Goal: Use online tool/utility: Use online tool/utility

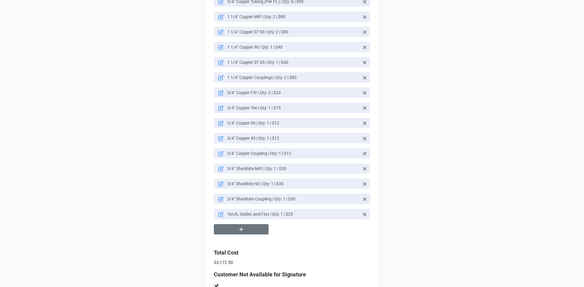
scroll to position [547, 0]
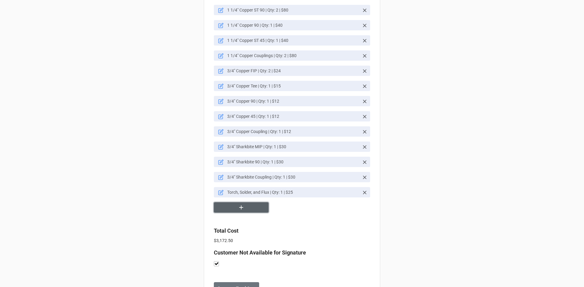
click at [252, 209] on button "button" at bounding box center [241, 208] width 55 height 11
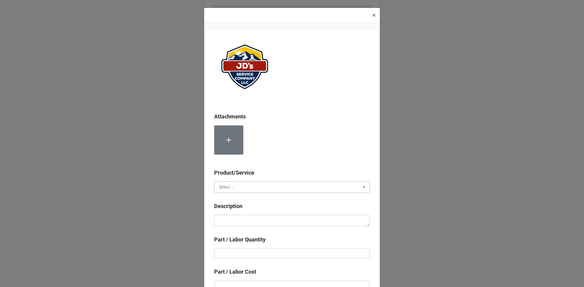
click at [247, 185] on input "text" at bounding box center [292, 187] width 155 height 11
click at [232, 211] on span "Material Cost" at bounding box center [231, 209] width 25 height 5
click at [240, 224] on textarea at bounding box center [292, 221] width 156 height 12
paste textarea "Triangle Smart 60, 56 Gallon, 370 Gallons Per Hour, 140 Degree, Smart Indirect …"
type textarea "x"
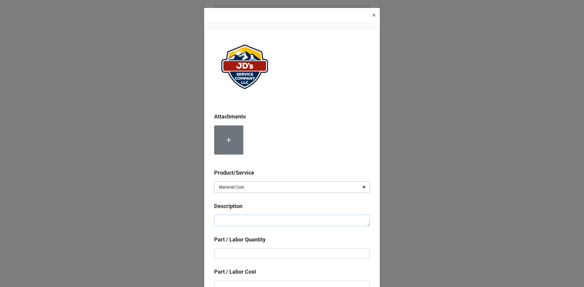
type textarea "Triangle Smart 60, 56 Gallon, 370 Gallons Per Hour, 140 Degree, Smart Indirect …"
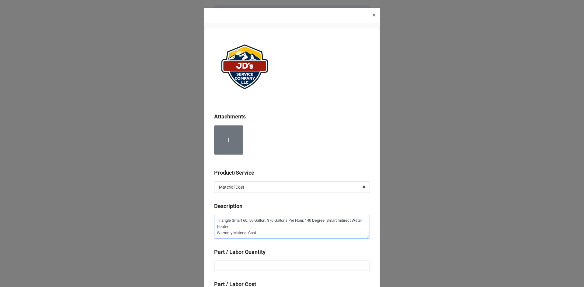
click at [215, 223] on textarea "Triangle Smart 60, 56 Gallon, 370 Gallons Per Hour, 140 Degree, Smart Indirect …" at bounding box center [292, 227] width 156 height 24
type textarea "x"
type textarea "*Triangle Smart 60, 56 Gallon, 370 Gallons Per Hour, 140 Degree, Smart Indirect…"
type textarea "x"
type textarea "* Triangle Smart 60, 56 Gallon, 370 Gallons Per Hour, 140 Degree, Smart Indirec…"
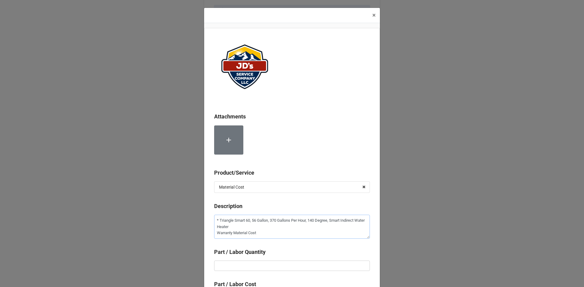
type textarea "x"
type textarea "* WTriangle Smart 60, 56 Gallon, 370 Gallons Per Hour, 140 Degree, Smart Indire…"
type textarea "x"
type textarea "* WaTriangle Smart 60, 56 Gallon, 370 Gallons Per Hour, 140 Degree, Smart Indir…"
type textarea "x"
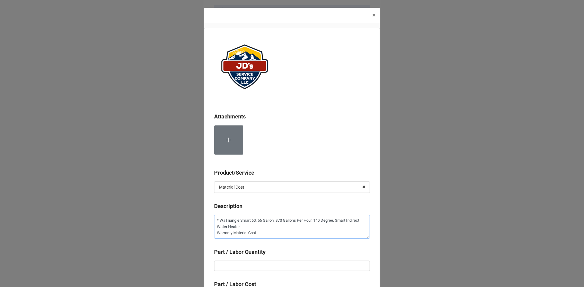
type textarea "* WarTriangle Smart 60, 56 Gallon, 370 Gallons Per Hour, 140 Degree, Smart Indi…"
type textarea "x"
type textarea "* WarrTriangle Smart 60, 56 Gallon, 370 Gallons Per Hour, 140 Degree, Smart Ind…"
type textarea "x"
type textarea "* WarraTriangle Smart 60, 56 Gallon, 370 Gallons Per Hour, 140 Degree, Smart In…"
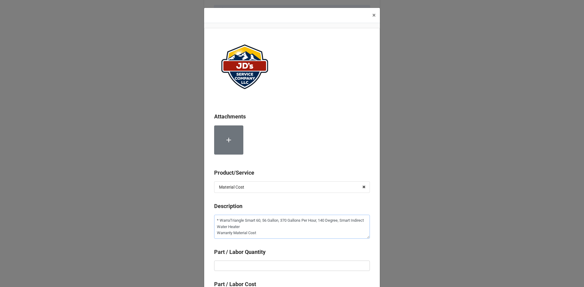
type textarea "x"
type textarea "* WarranTriangle Smart 60, 56 Gallon, 370 Gallons Per Hour, 140 Degree, Smart I…"
type textarea "x"
type textarea "* WarrangTriangle Smart 60, 56 Gallon, 370 Gallons Per Hour, 140 Degree, Smart …"
type textarea "x"
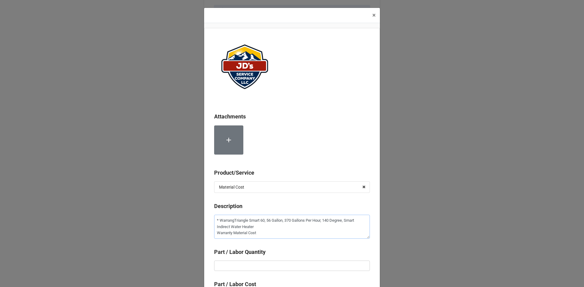
type textarea "* WarranTriangle Smart 60, 56 Gallon, 370 Gallons Per Hour, 140 Degree, Smart I…"
type textarea "x"
type textarea "* WarrantTriangle Smart 60, 56 Gallon, 370 Gallons Per Hour, 140 Degree, Smart …"
type textarea "x"
type textarea "* WarrantyTriangle Smart 60, 56 Gallon, 370 Gallons Per Hour, 140 Degree, Smart…"
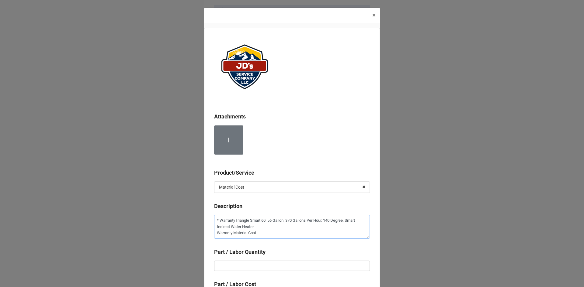
type textarea "x"
type textarea "* Warranty Triangle Smart 60, 56 Gallon, 370 Gallons Per Hour, 140 Degree, Smar…"
type textarea "x"
type textarea "* Warranty -Triangle Smart 60, 56 Gallon, 370 Gallons Per Hour, 140 Degree, Sma…"
type textarea "x"
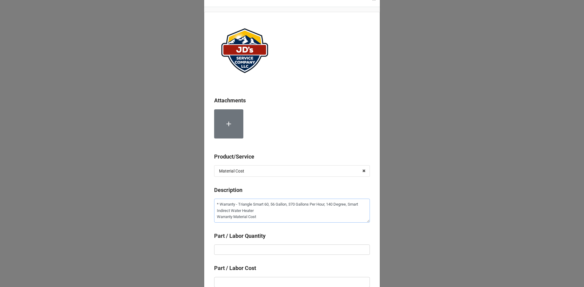
scroll to position [91, 0]
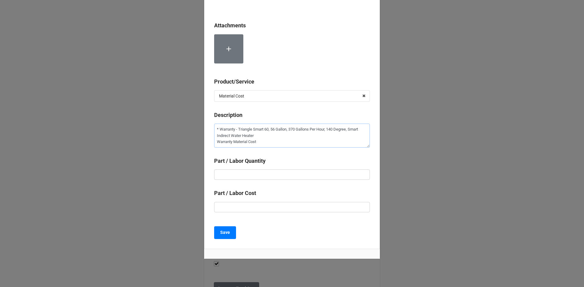
type textarea "* Warranty - Triangle Smart 60, 56 Gallon, 370 Gallons Per Hour, 140 Degree, Sm…"
click at [282, 174] on input "text" at bounding box center [292, 175] width 156 height 10
type textarea "x"
type input "1"
click at [224, 236] on b "Save" at bounding box center [225, 233] width 10 height 6
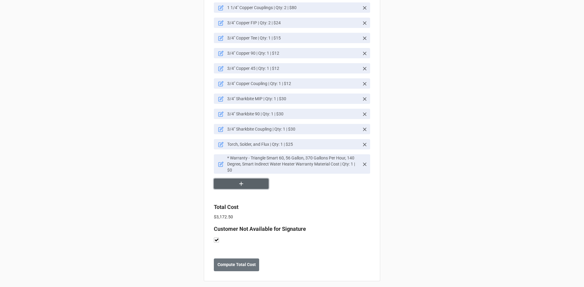
scroll to position [600, 0]
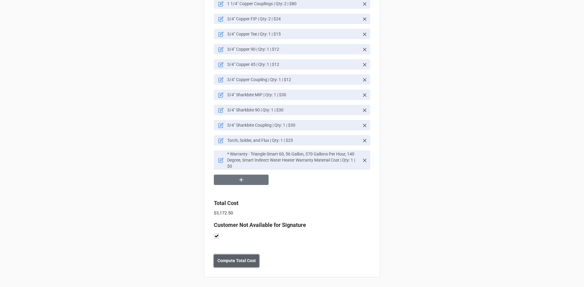
click at [250, 261] on b "Compute Total Cost" at bounding box center [236, 261] width 38 height 6
click at [225, 263] on b "Save" at bounding box center [225, 261] width 10 height 6
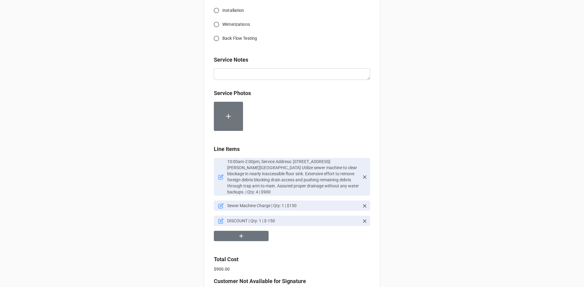
scroll to position [305, 0]
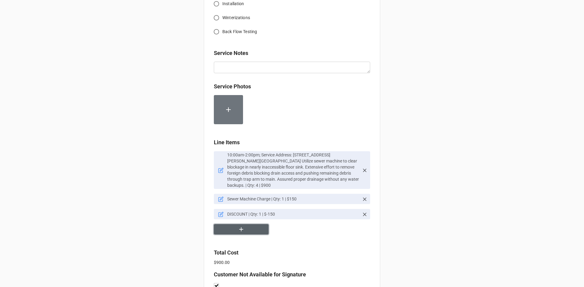
click at [241, 226] on icon "button" at bounding box center [241, 229] width 7 height 7
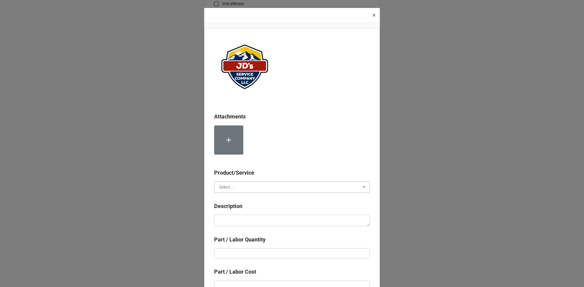
click at [247, 187] on input "text" at bounding box center [292, 187] width 155 height 11
click at [232, 209] on span "Material Cost" at bounding box center [231, 209] width 25 height 5
click at [235, 217] on textarea at bounding box center [292, 221] width 156 height 12
type textarea "x"
type textarea "1"
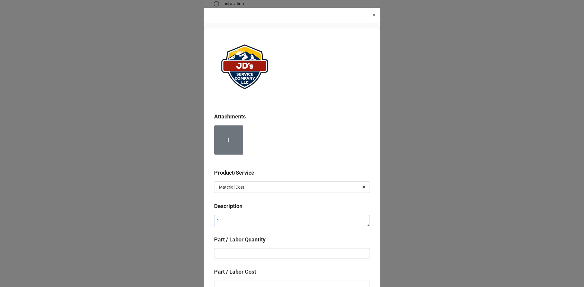
type textarea "x"
type textarea "10"
type textarea "x"
type textarea "10%"
type textarea "x"
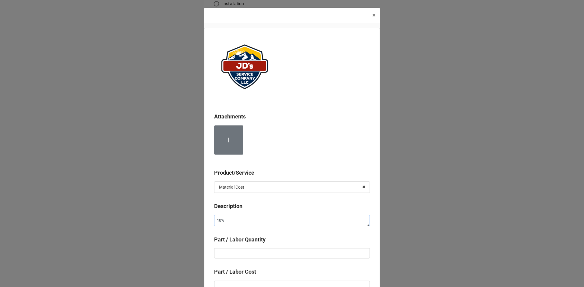
type textarea "10%"
type textarea "x"
type textarea "10% D"
type textarea "x"
type textarea "10% Di"
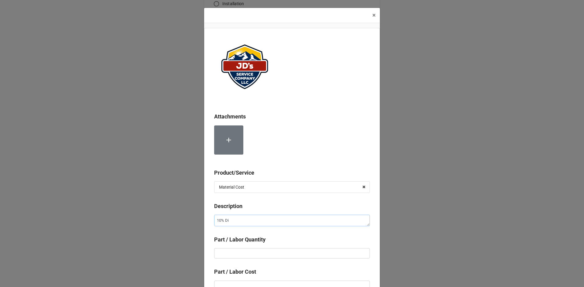
type textarea "x"
type textarea "10% Dis"
type textarea "x"
type textarea "10% Disc"
type textarea "x"
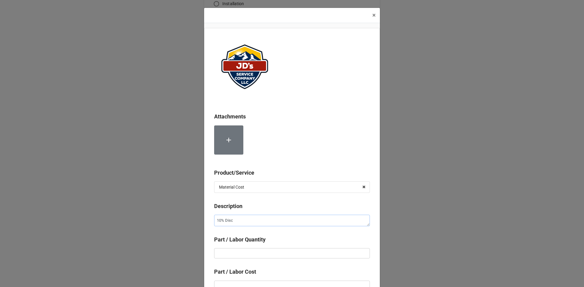
type textarea "10% Disco"
type textarea "x"
type textarea "10% Discou"
type textarea "x"
type textarea "10% Discoun"
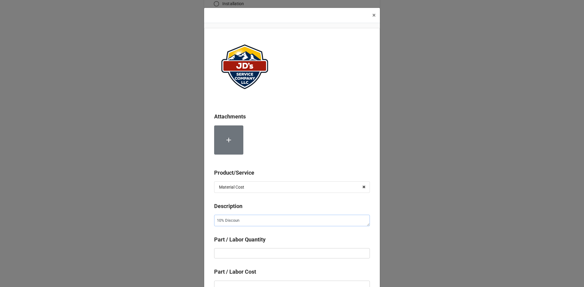
type textarea "x"
type textarea "10% Discount"
click at [247, 254] on input "text" at bounding box center [292, 253] width 156 height 10
type textarea "x"
type input "1"
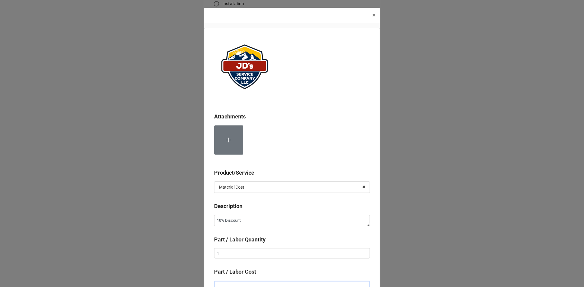
scroll to position [4, 0]
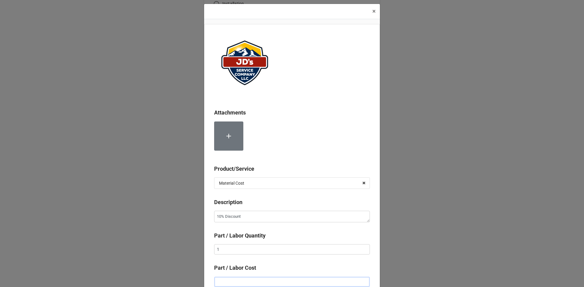
type input "-"
type textarea "x"
type input "-$9.00"
type textarea "x"
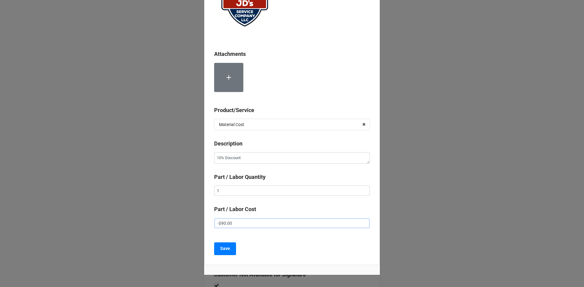
scroll to position [65, 0]
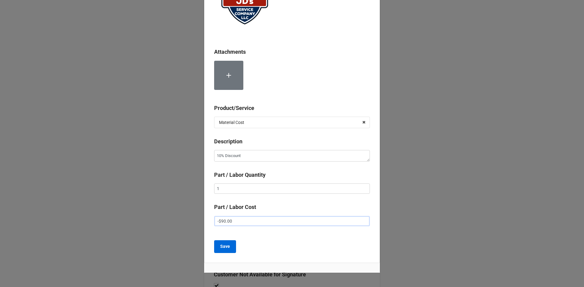
type input "-$90.00"
click at [223, 247] on b "Save" at bounding box center [225, 247] width 10 height 6
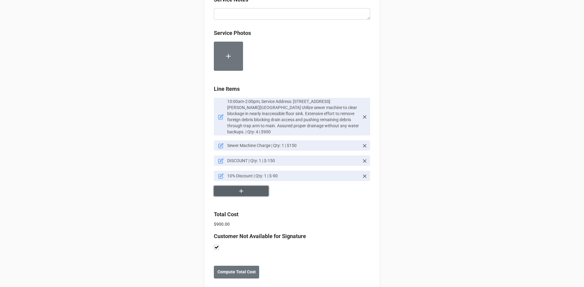
scroll to position [364, 0]
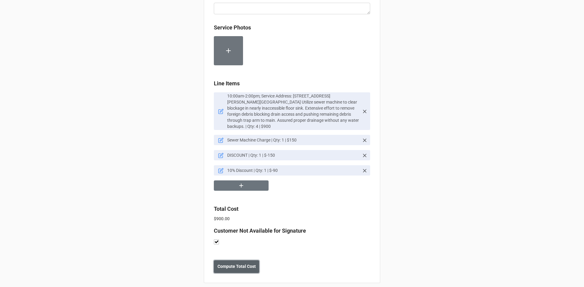
click at [257, 261] on button "Compute Total Cost" at bounding box center [236, 267] width 45 height 13
click at [221, 264] on b "Save" at bounding box center [225, 267] width 10 height 6
